Goal: Information Seeking & Learning: Check status

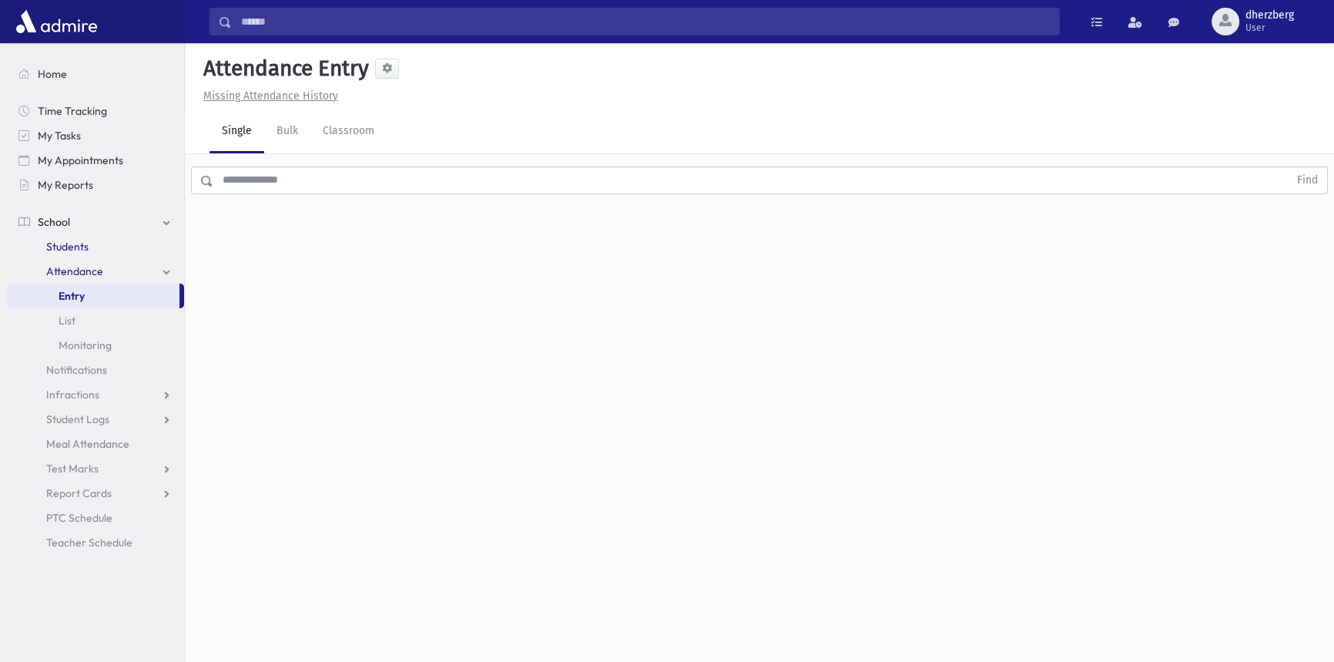
click at [75, 235] on link "Students" at bounding box center [95, 246] width 178 height 25
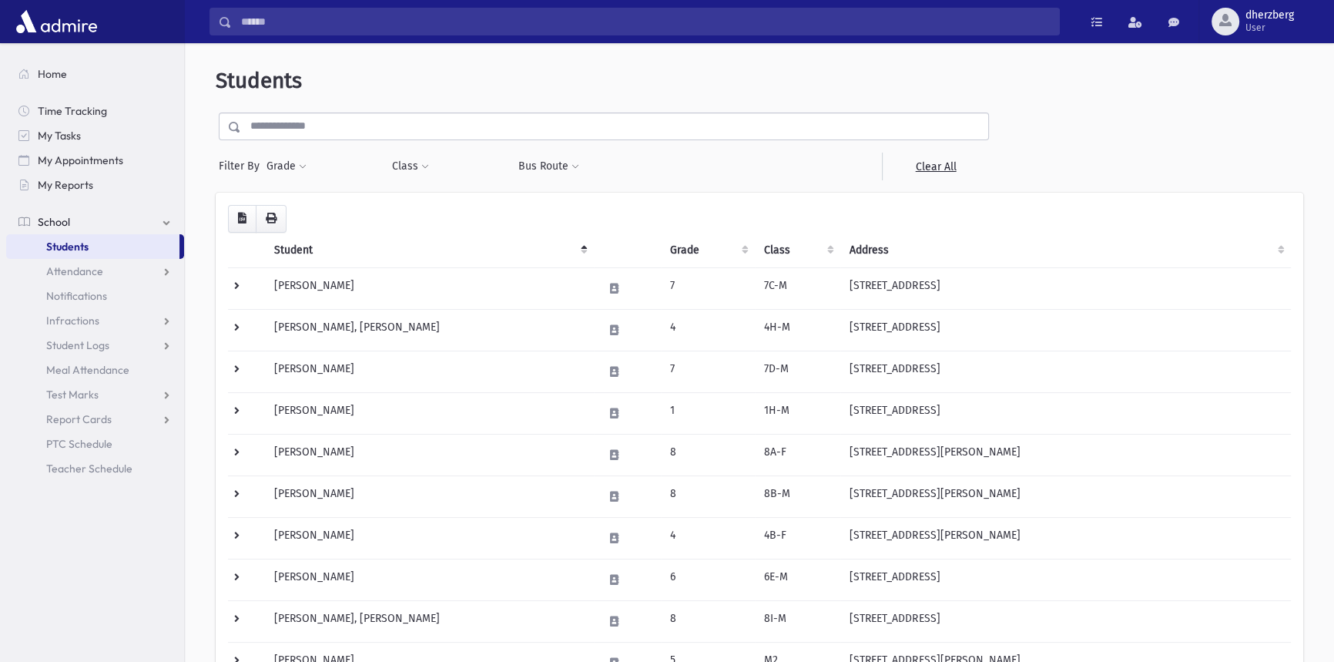
click at [319, 129] on input "text" at bounding box center [614, 126] width 747 height 28
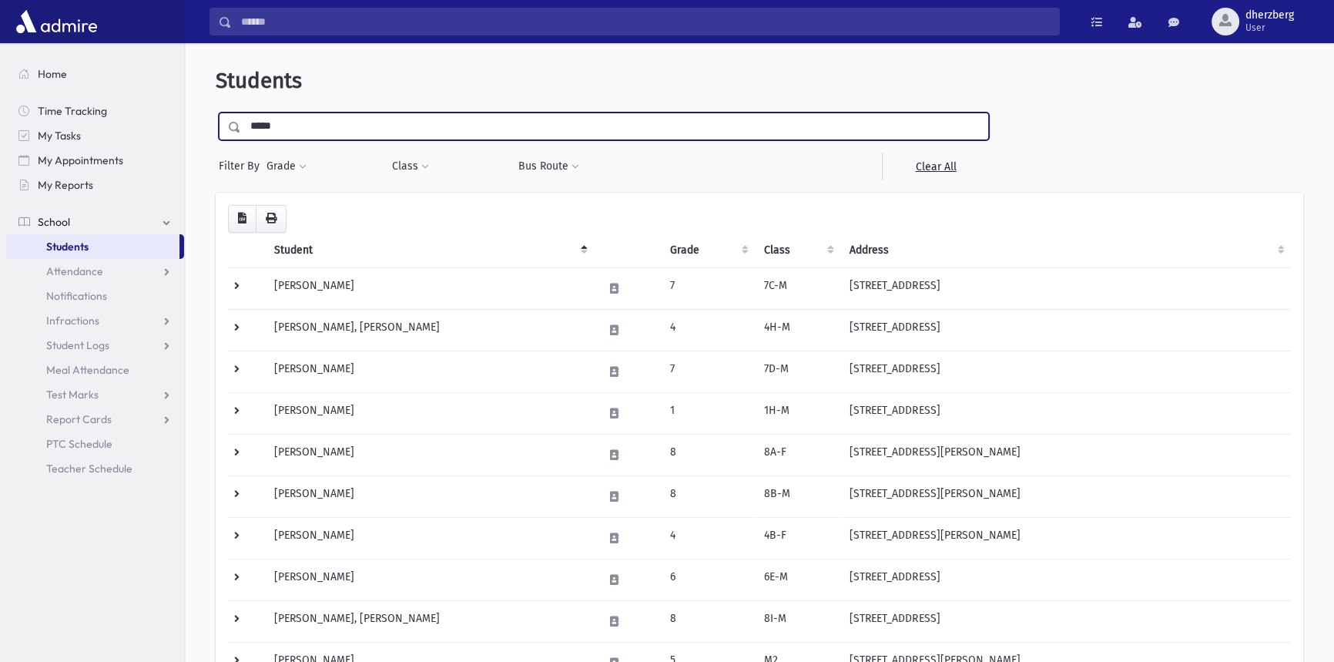
type input "*****"
click at [216, 112] on input "submit" at bounding box center [237, 122] width 43 height 21
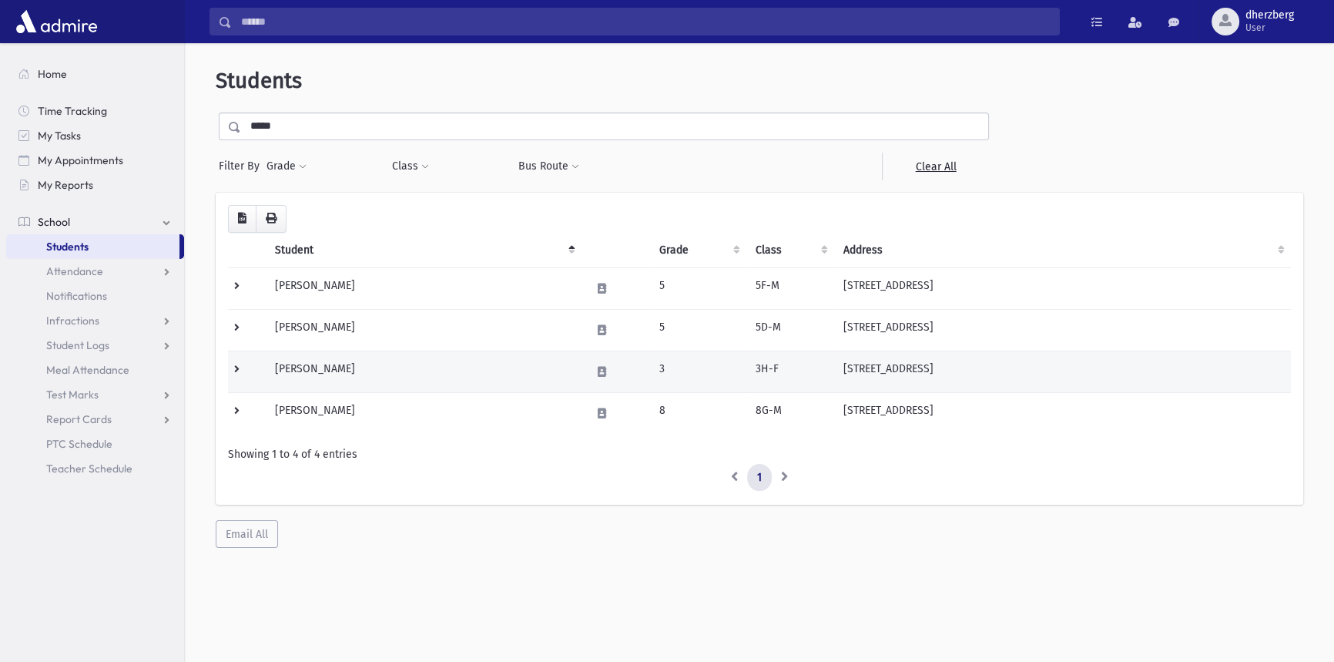
click at [858, 371] on td "220 Elm St Lakewood, NJ 08701" at bounding box center [1062, 371] width 457 height 42
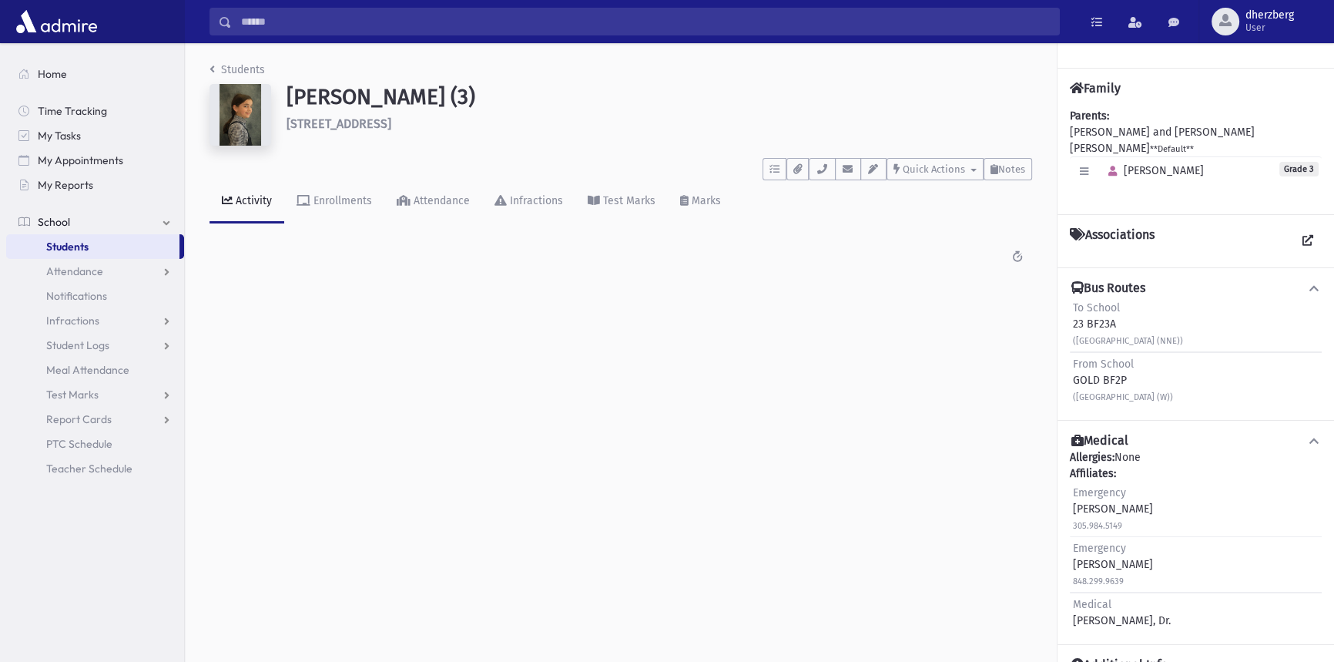
click at [250, 113] on img at bounding box center [240, 115] width 62 height 62
click at [342, 209] on link "Enrollments" at bounding box center [334, 201] width 100 height 43
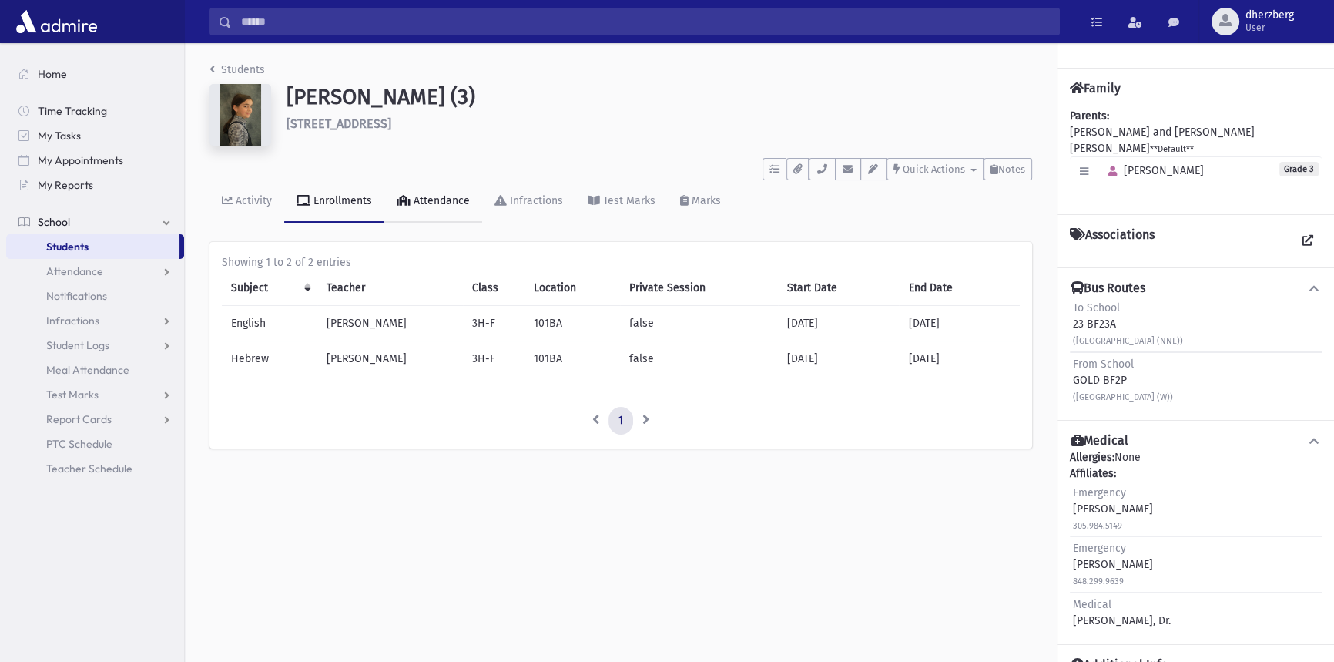
click at [447, 217] on link "Attendance" at bounding box center [433, 201] width 98 height 43
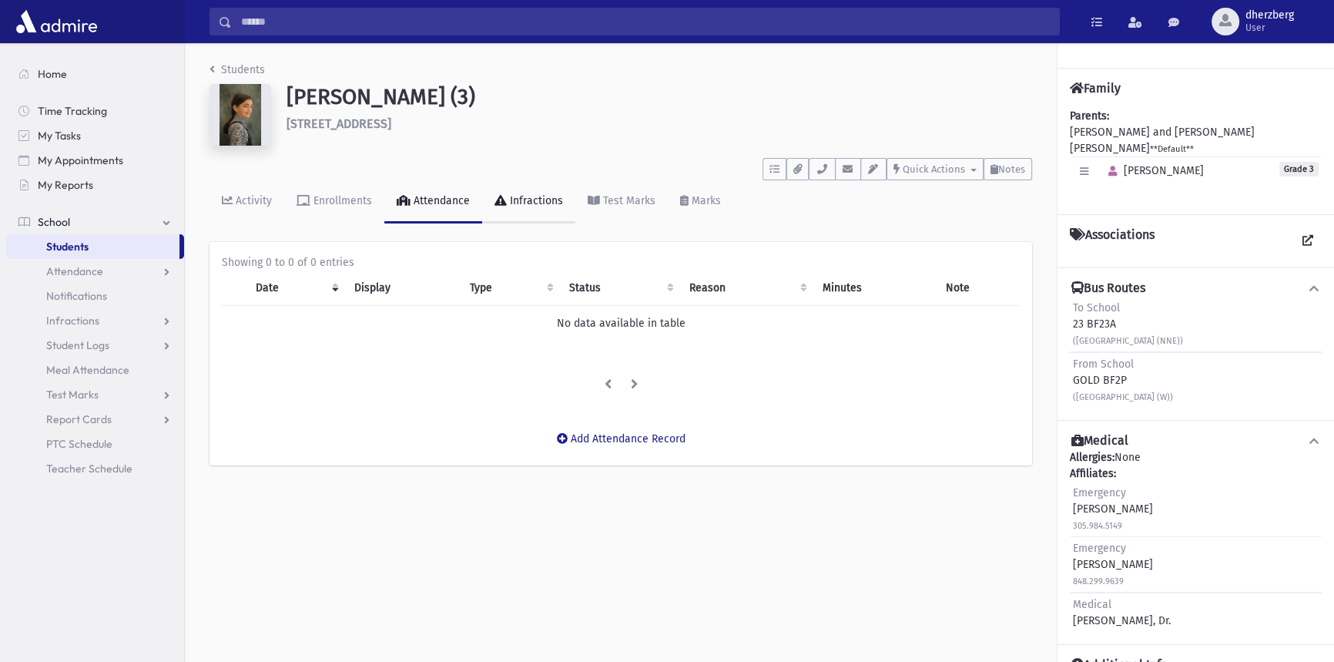
click at [493, 216] on link "Infractions" at bounding box center [528, 201] width 93 height 43
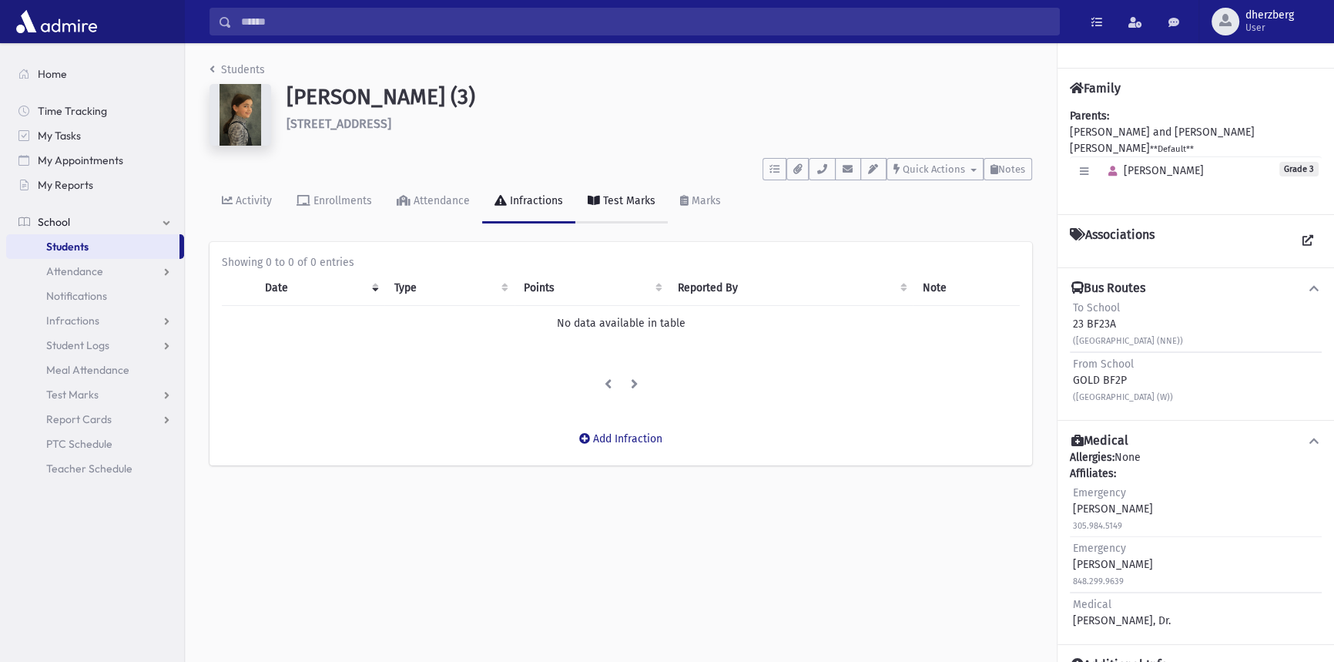
click at [595, 219] on link "Test Marks" at bounding box center [621, 201] width 92 height 43
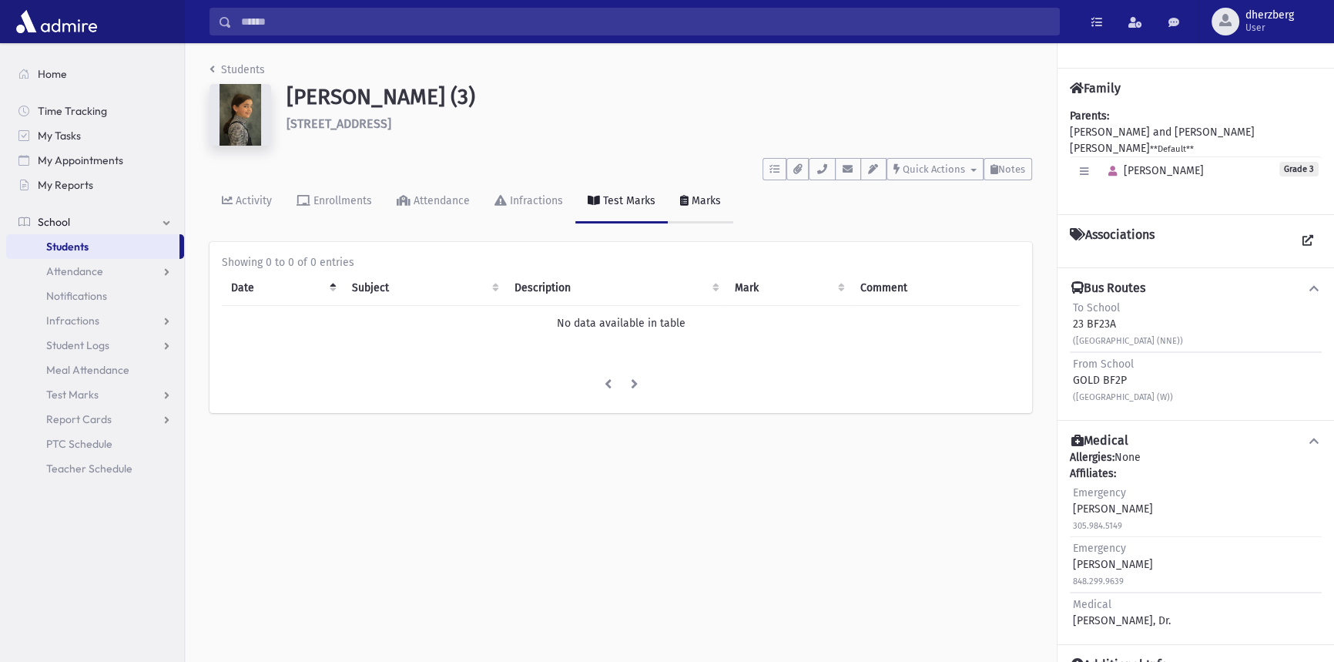
click at [677, 218] on link "Marks" at bounding box center [700, 201] width 65 height 43
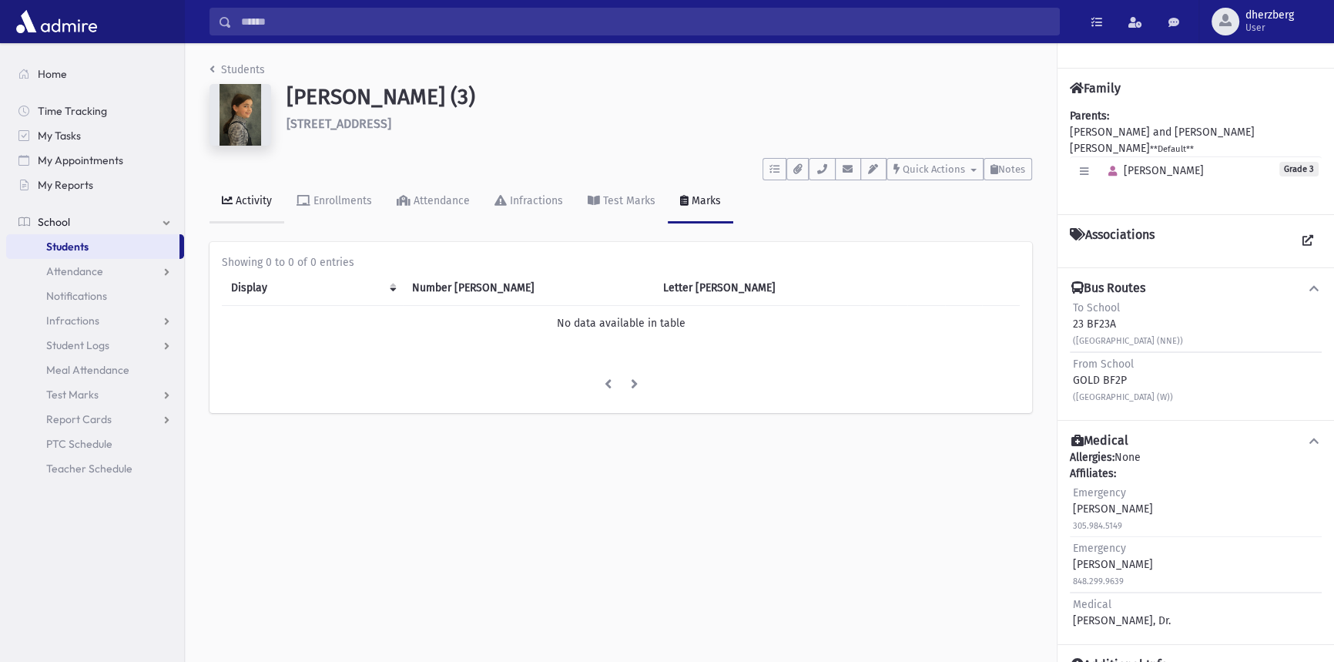
click at [248, 192] on link "Activity" at bounding box center [246, 201] width 75 height 43
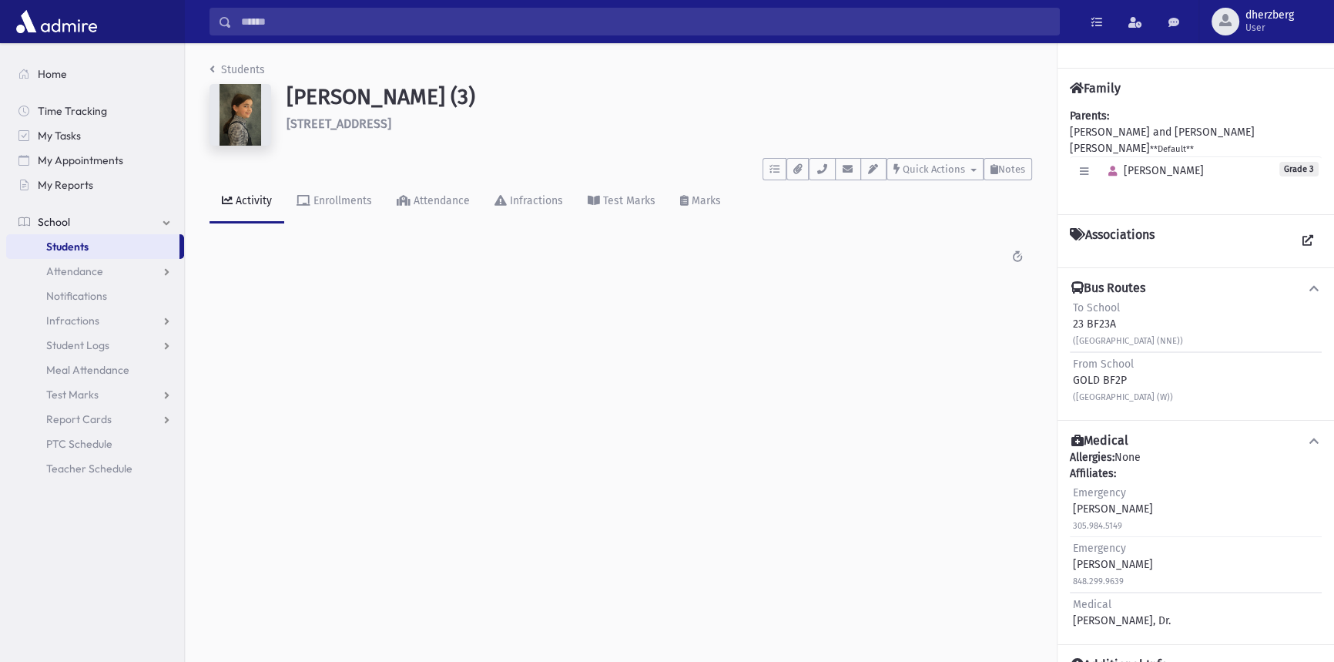
click at [221, 92] on img at bounding box center [240, 115] width 62 height 62
click at [223, 94] on img at bounding box center [240, 115] width 62 height 62
click at [777, 164] on icon "button" at bounding box center [774, 169] width 10 height 10
drag, startPoint x: 701, startPoint y: 352, endPoint x: 738, endPoint y: 345, distance: 37.6
click at [711, 348] on div "Students Shachar, Deena (3) 220 Elm St Lakewood **** To Do's No open tasks Show…" at bounding box center [759, 352] width 1149 height 618
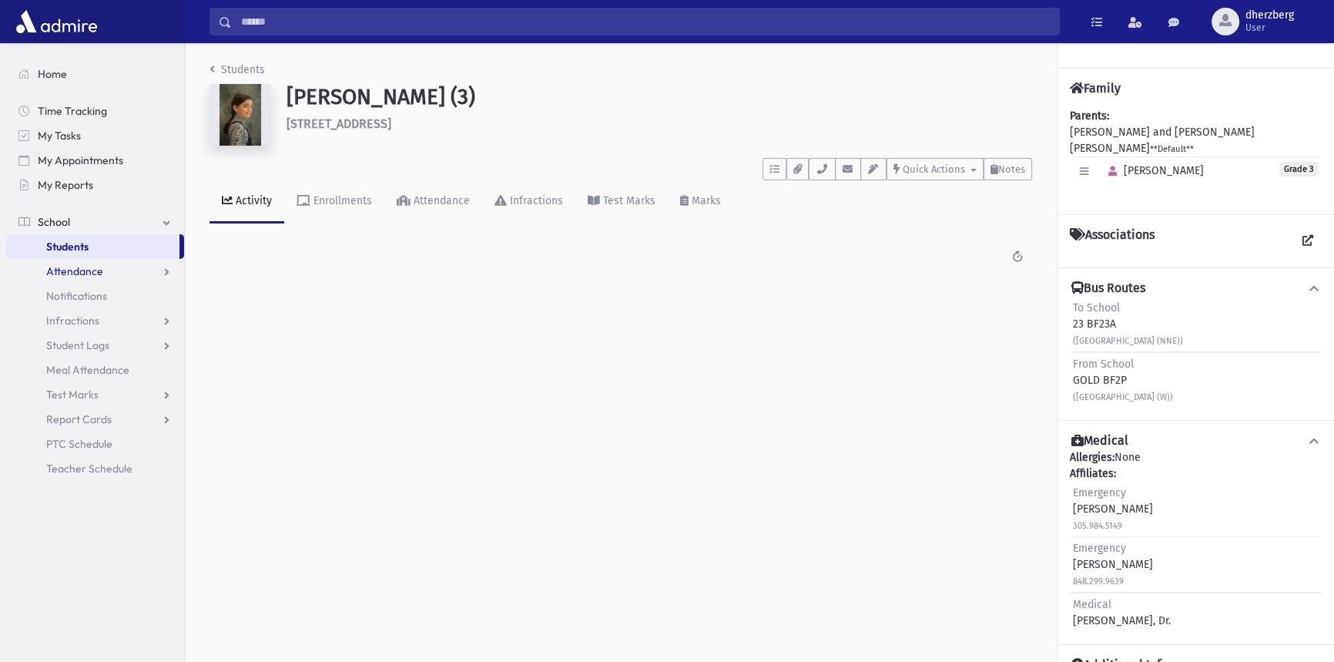
click at [79, 272] on span "Attendance" at bounding box center [74, 271] width 57 height 14
click at [85, 305] on link "Entry" at bounding box center [95, 295] width 178 height 25
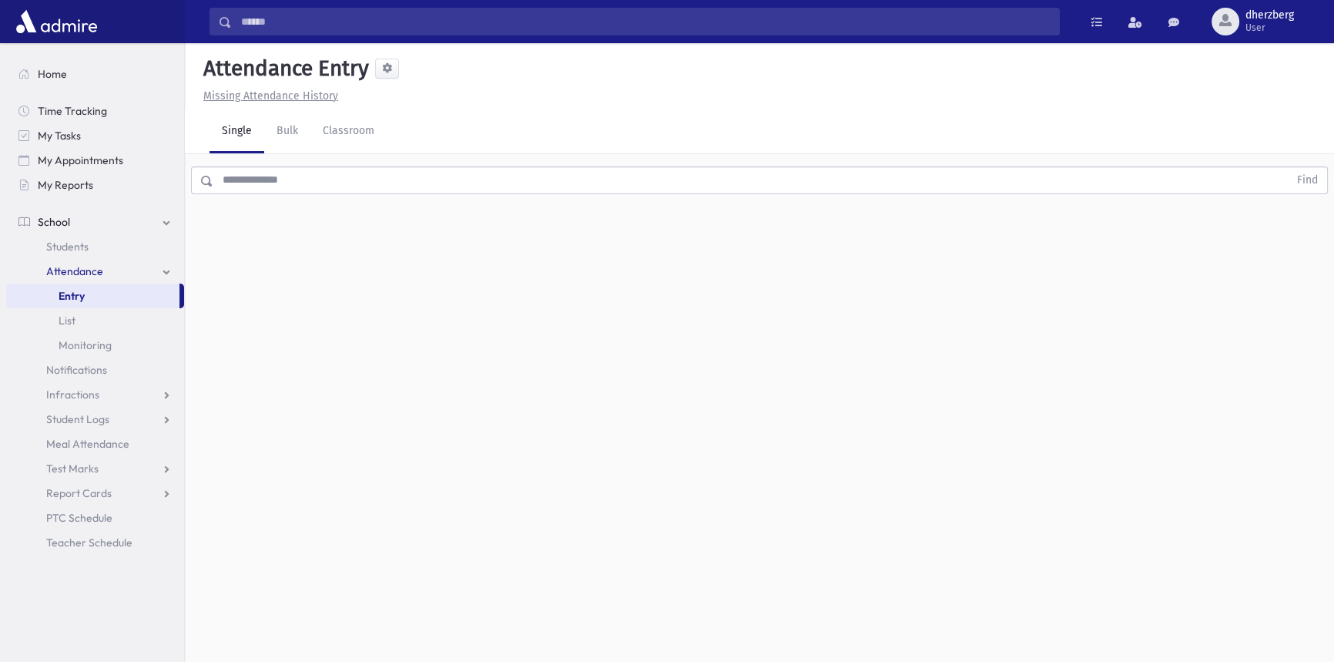
scroll to position [34, 0]
